Goal: Task Accomplishment & Management: Manage account settings

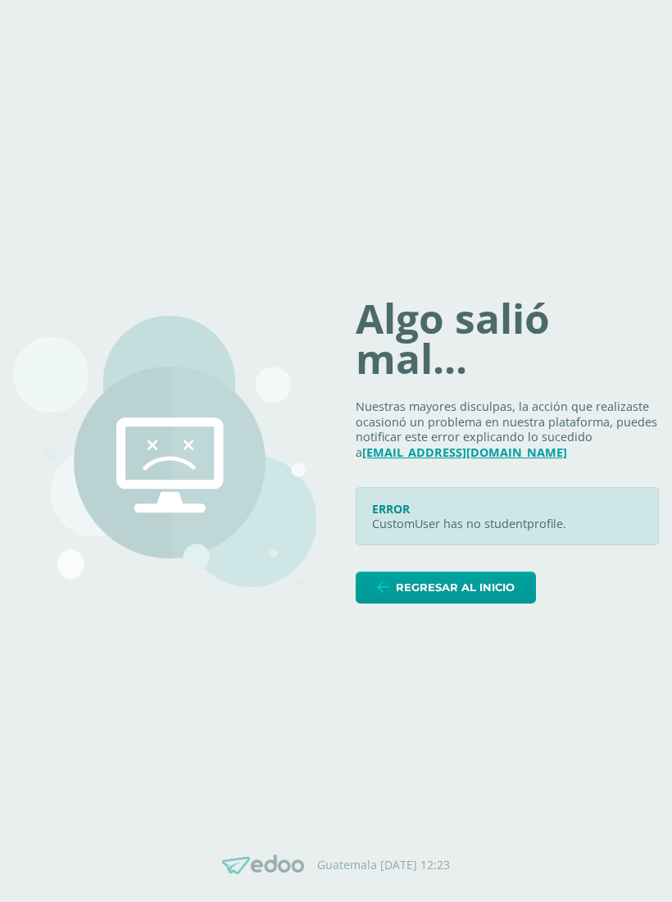
click at [486, 597] on span "Regresar al inicio" at bounding box center [455, 587] width 119 height 30
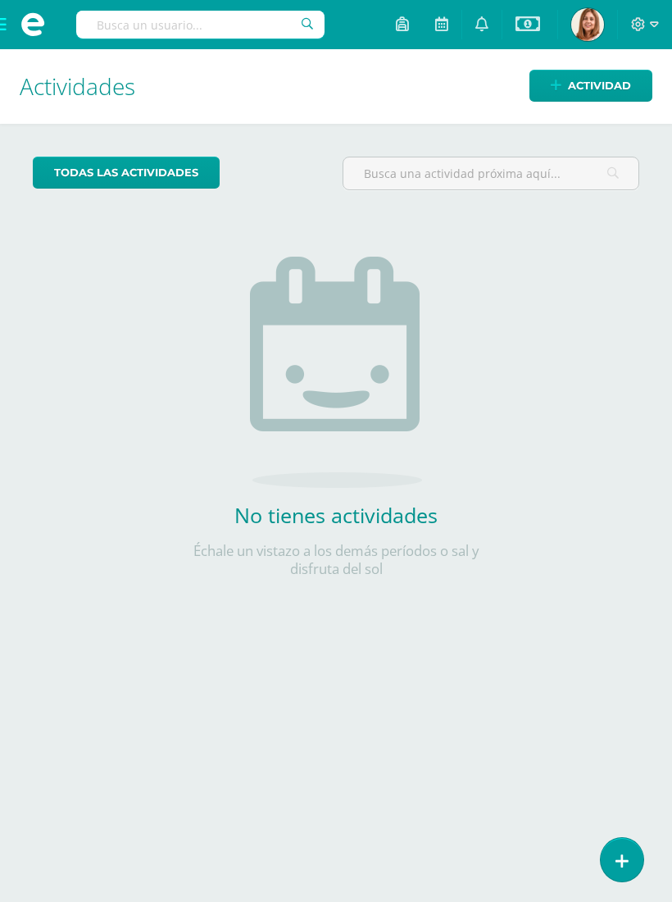
click at [642, 23] on icon at bounding box center [638, 24] width 15 height 15
click at [567, 109] on link "Cerrar sesión" at bounding box center [595, 113] width 130 height 24
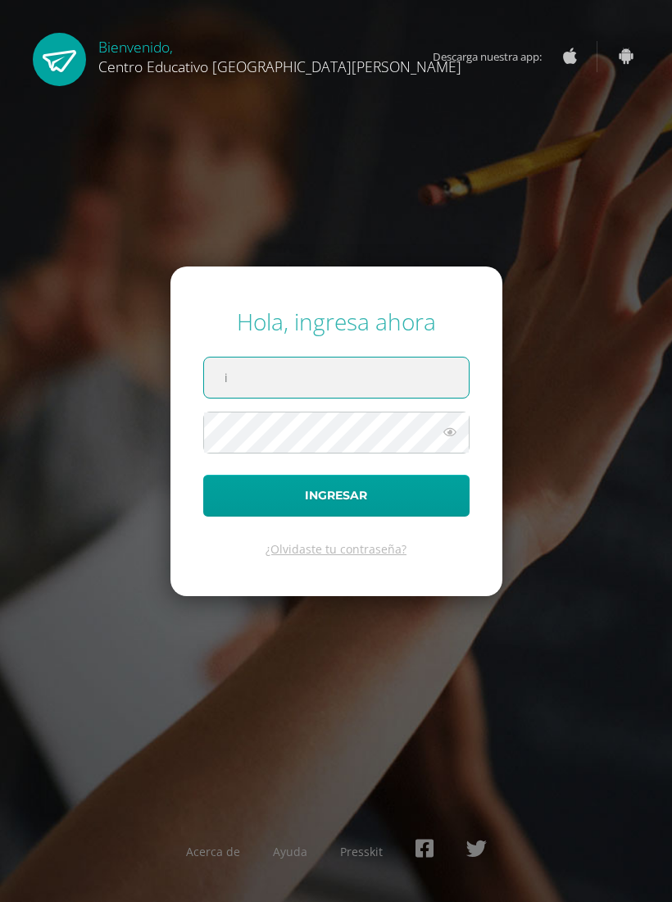
type input "ivanna.plata@centroeducativoelvalle.edu.gt"
click at [398, 506] on button "Ingresar" at bounding box center [336, 496] width 266 height 42
